Goal: Ask a question

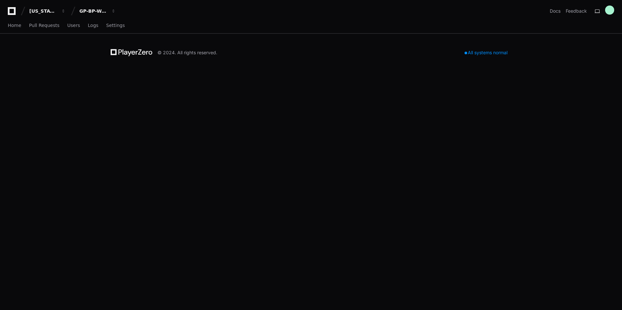
click at [93, 18] on app-nav "[US_STATE] Pacific GP-BP-WoodProducts Docs Feedback Home Pull Requests Users Lo…" at bounding box center [311, 17] width 622 height 34
click at [99, 13] on div "GP-BP-WoodProducts" at bounding box center [93, 11] width 28 height 7
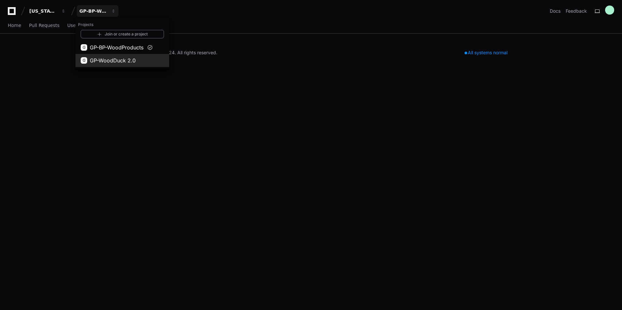
click at [109, 56] on button "G GP-WoodDuck 2.0" at bounding box center [123, 60] width 94 height 13
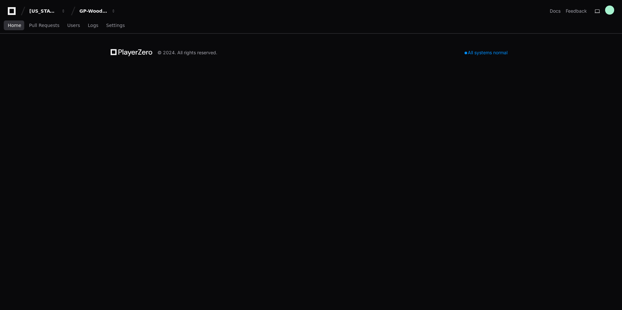
click at [11, 27] on span "Home" at bounding box center [14, 25] width 13 height 4
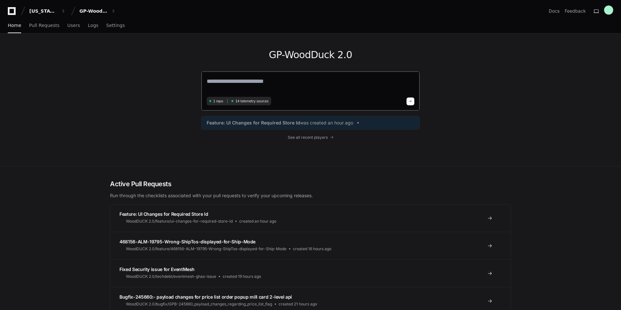
click at [226, 87] on textarea at bounding box center [311, 86] width 208 height 18
click at [266, 87] on textarea at bounding box center [311, 86] width 208 height 18
type textarea "**********"
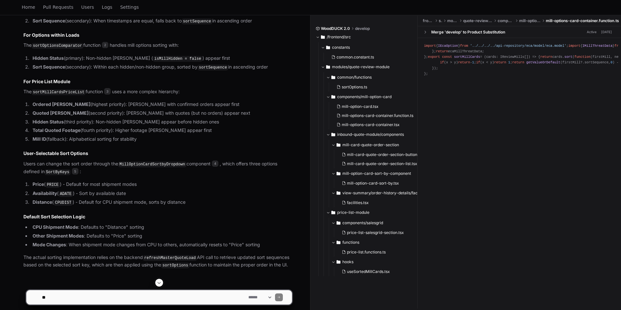
scroll to position [422, 0]
